Goal: Information Seeking & Learning: Learn about a topic

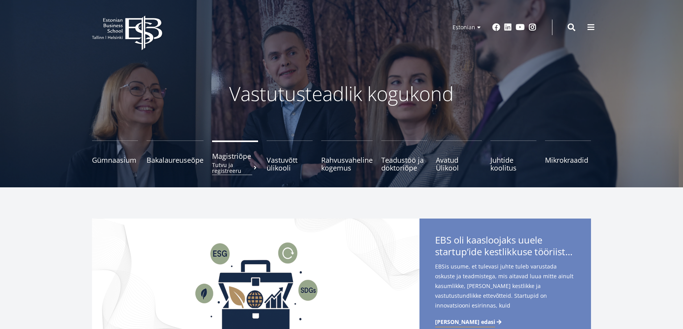
click at [222, 163] on small "Tutvu ja registreeru" at bounding box center [235, 168] width 46 height 12
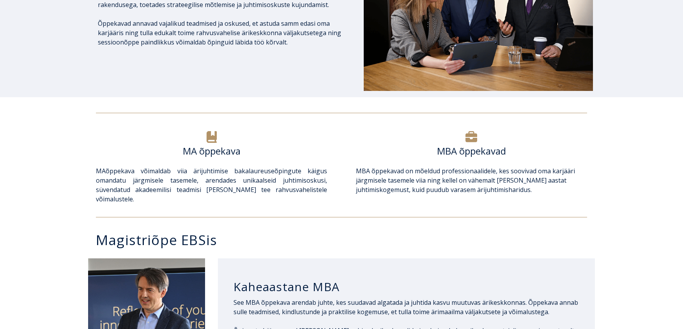
scroll to position [173, 0]
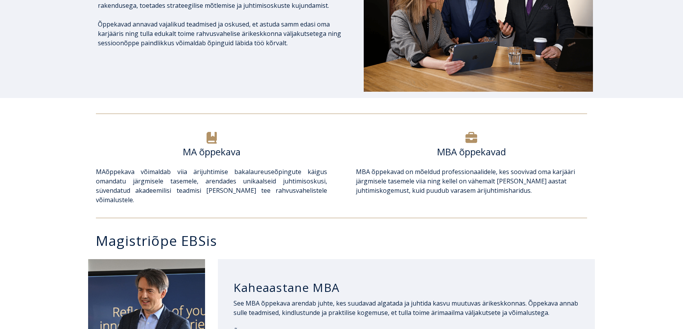
click at [217, 154] on h6 "MA õppekava" at bounding box center [211, 152] width 231 height 12
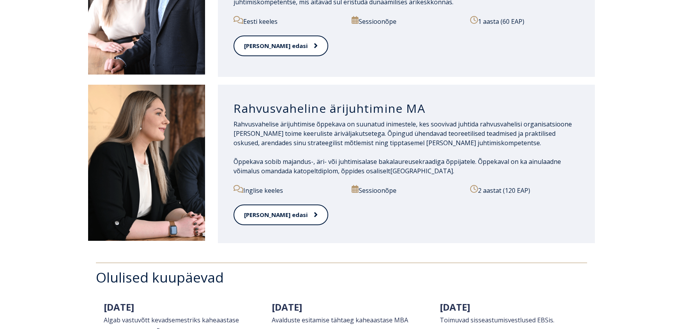
scroll to position [844, 0]
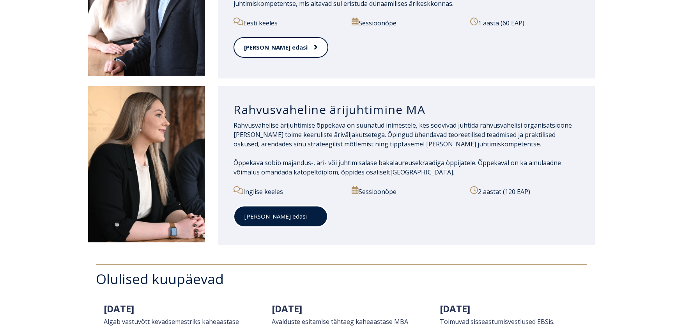
click at [263, 209] on link "Loe edasi" at bounding box center [281, 215] width 94 height 21
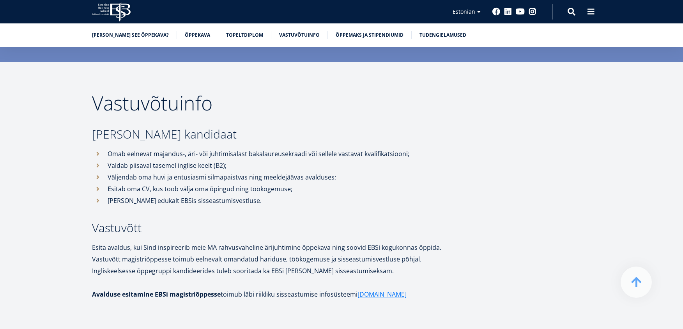
scroll to position [2072, 0]
